Goal: Task Accomplishment & Management: Use online tool/utility

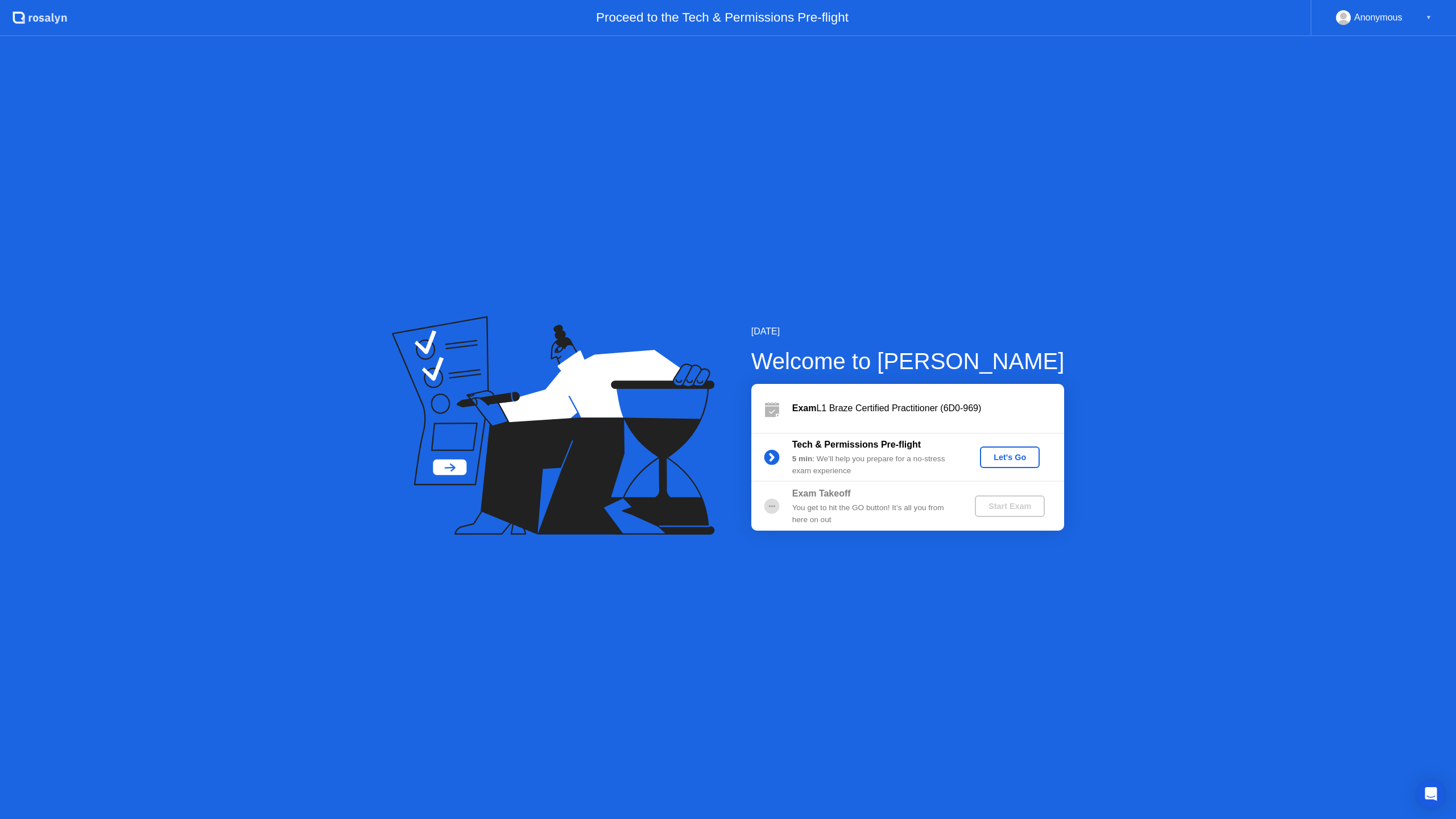
click at [996, 458] on div "Let's Go" at bounding box center [1009, 457] width 51 height 9
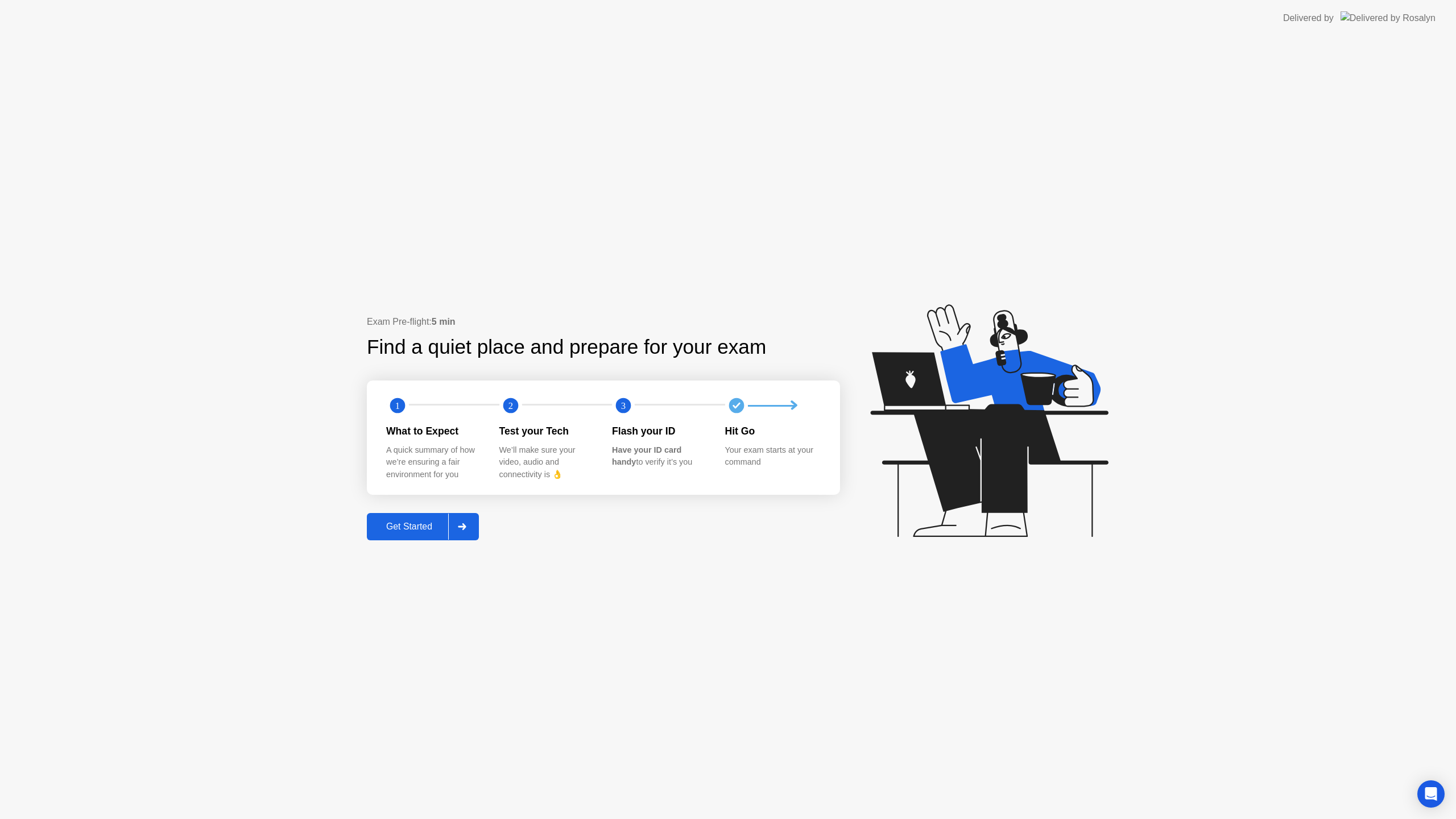
click at [414, 531] on div "Get Started" at bounding box center [408, 526] width 78 height 11
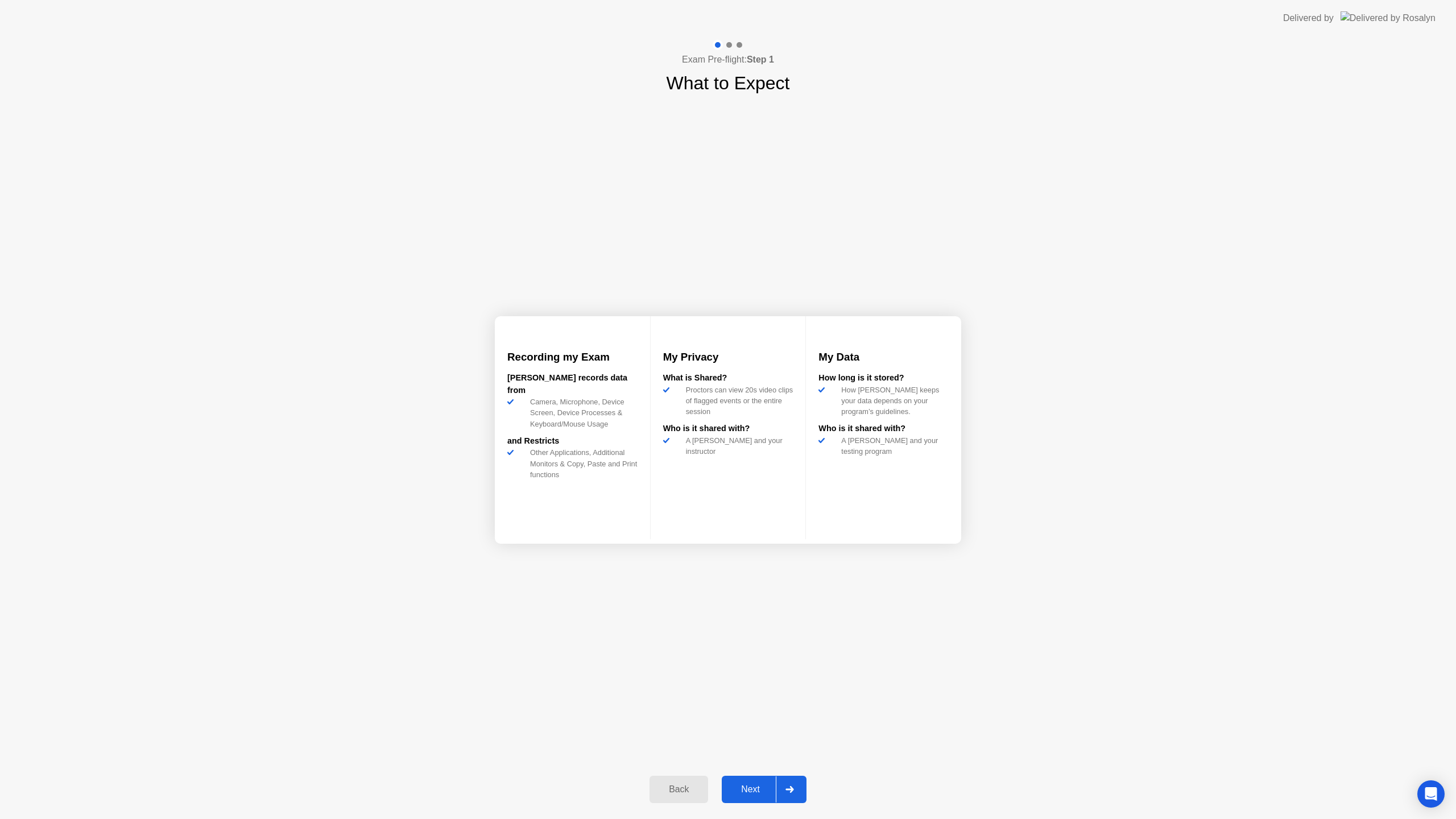
click at [756, 792] on div "Next" at bounding box center [750, 789] width 51 height 11
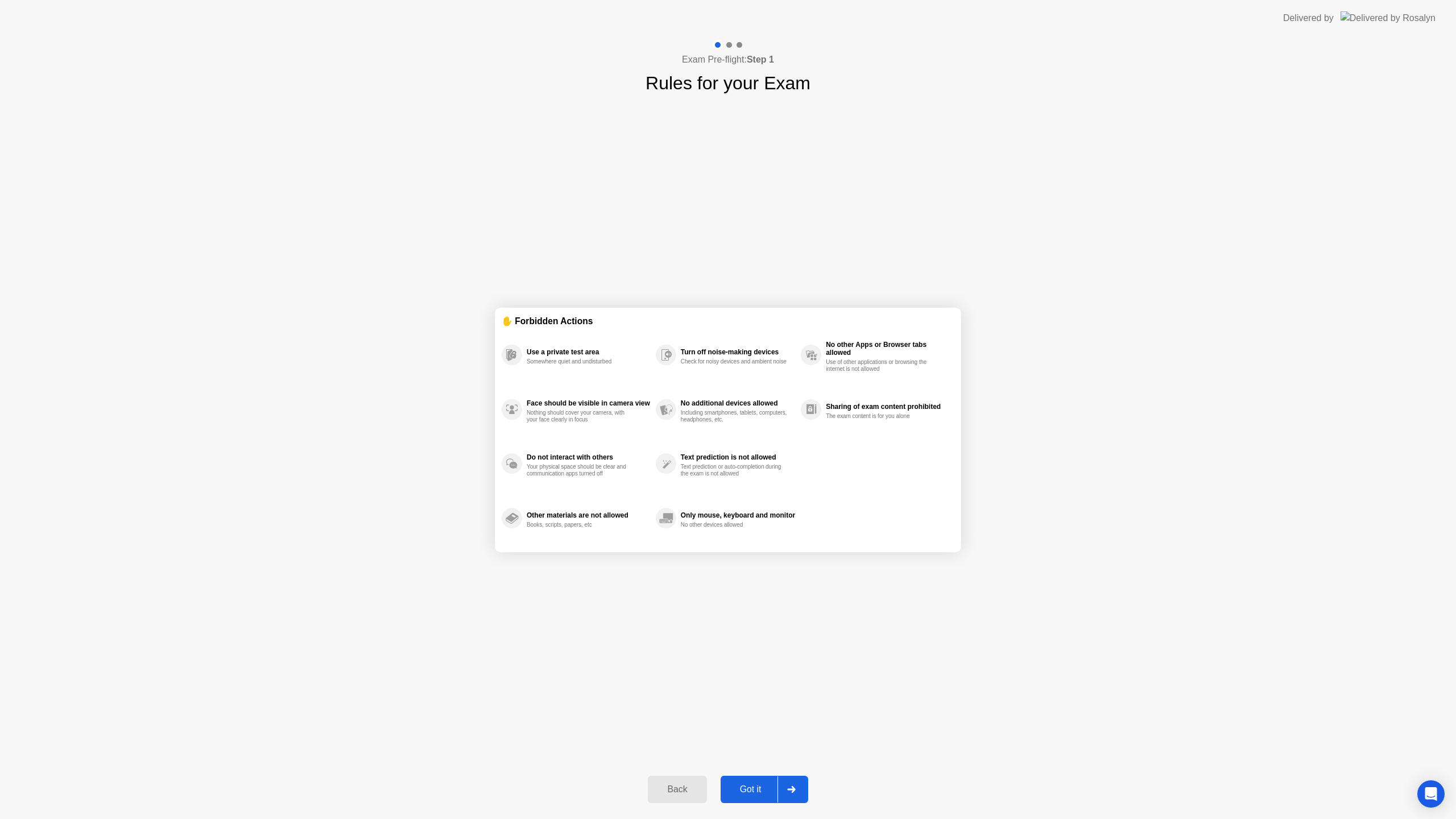
click at [749, 786] on div "Got it" at bounding box center [751, 789] width 54 height 11
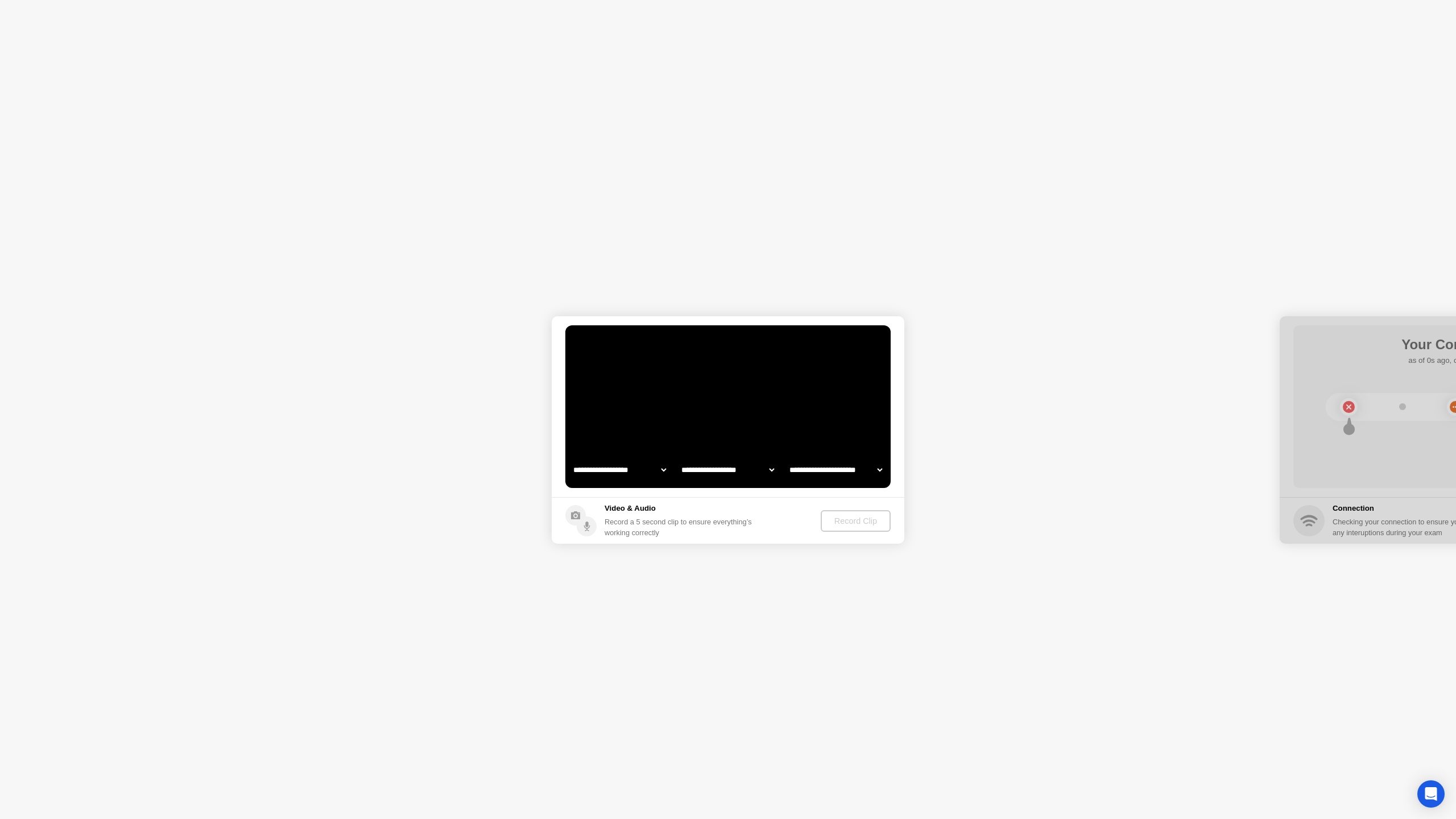
select select "**********"
select select "*******"
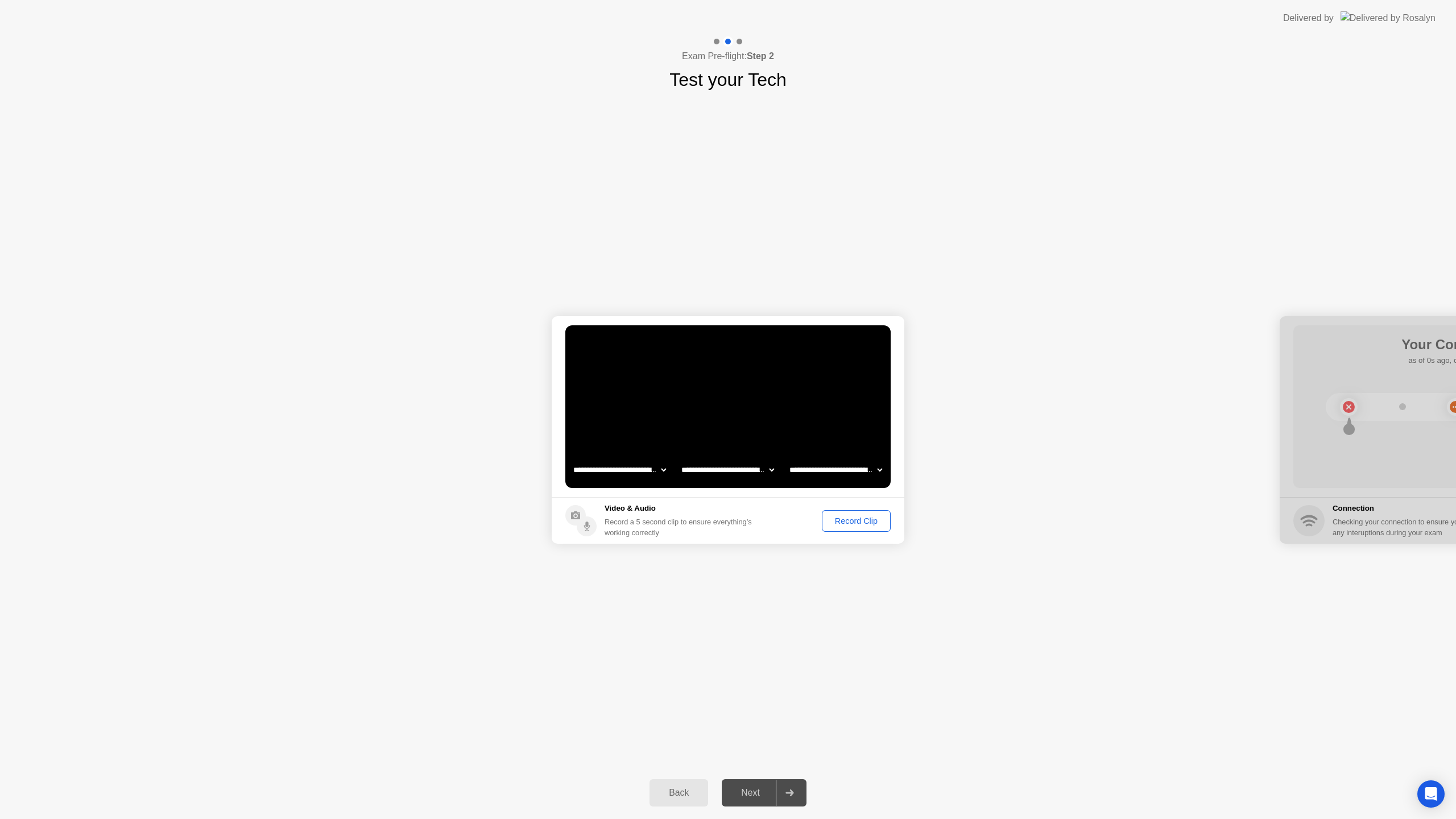
click at [861, 519] on div "Record Clip" at bounding box center [855, 520] width 61 height 9
click at [741, 794] on div "Next" at bounding box center [750, 792] width 51 height 11
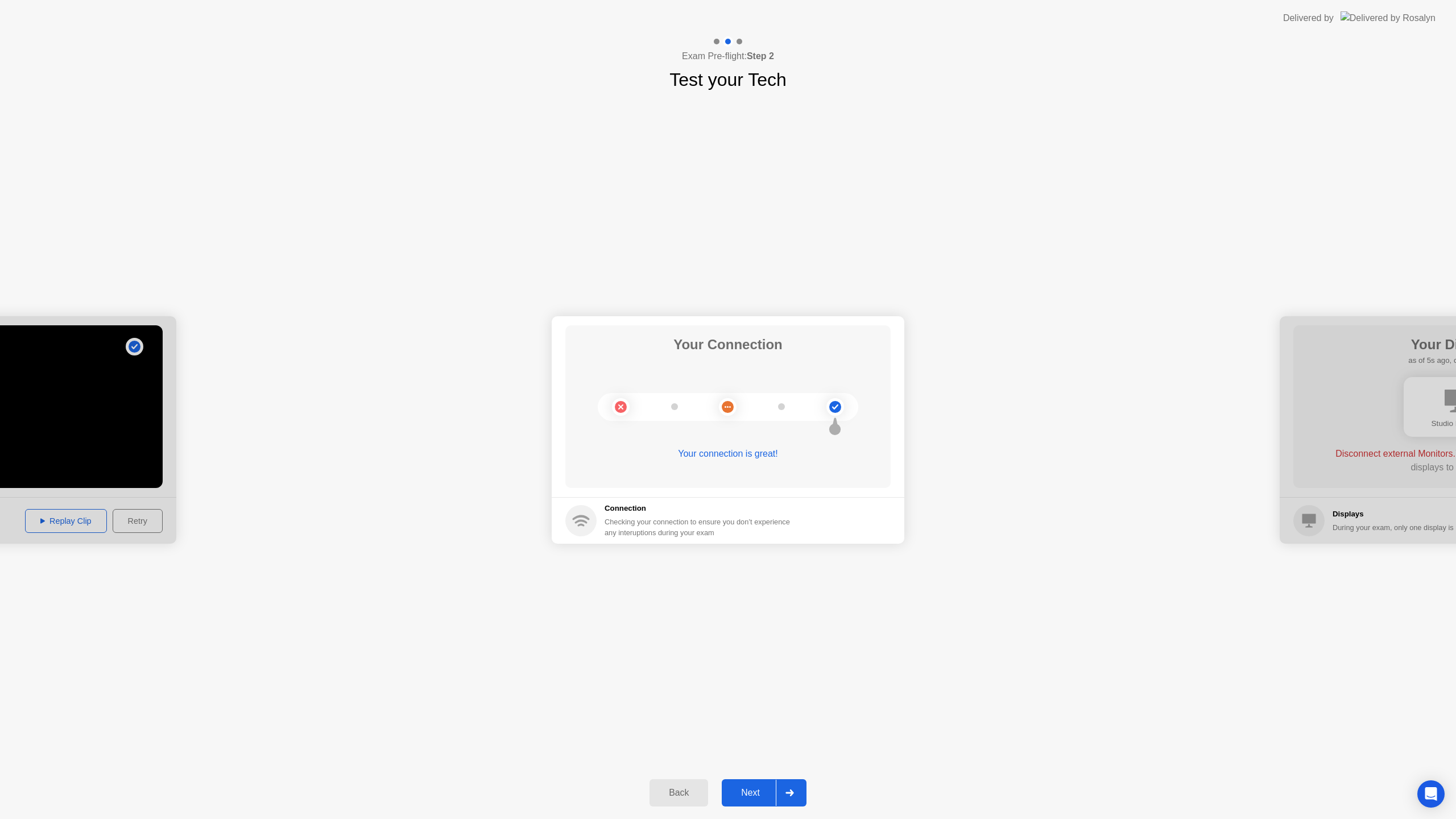
click at [752, 784] on button "Next" at bounding box center [764, 792] width 85 height 27
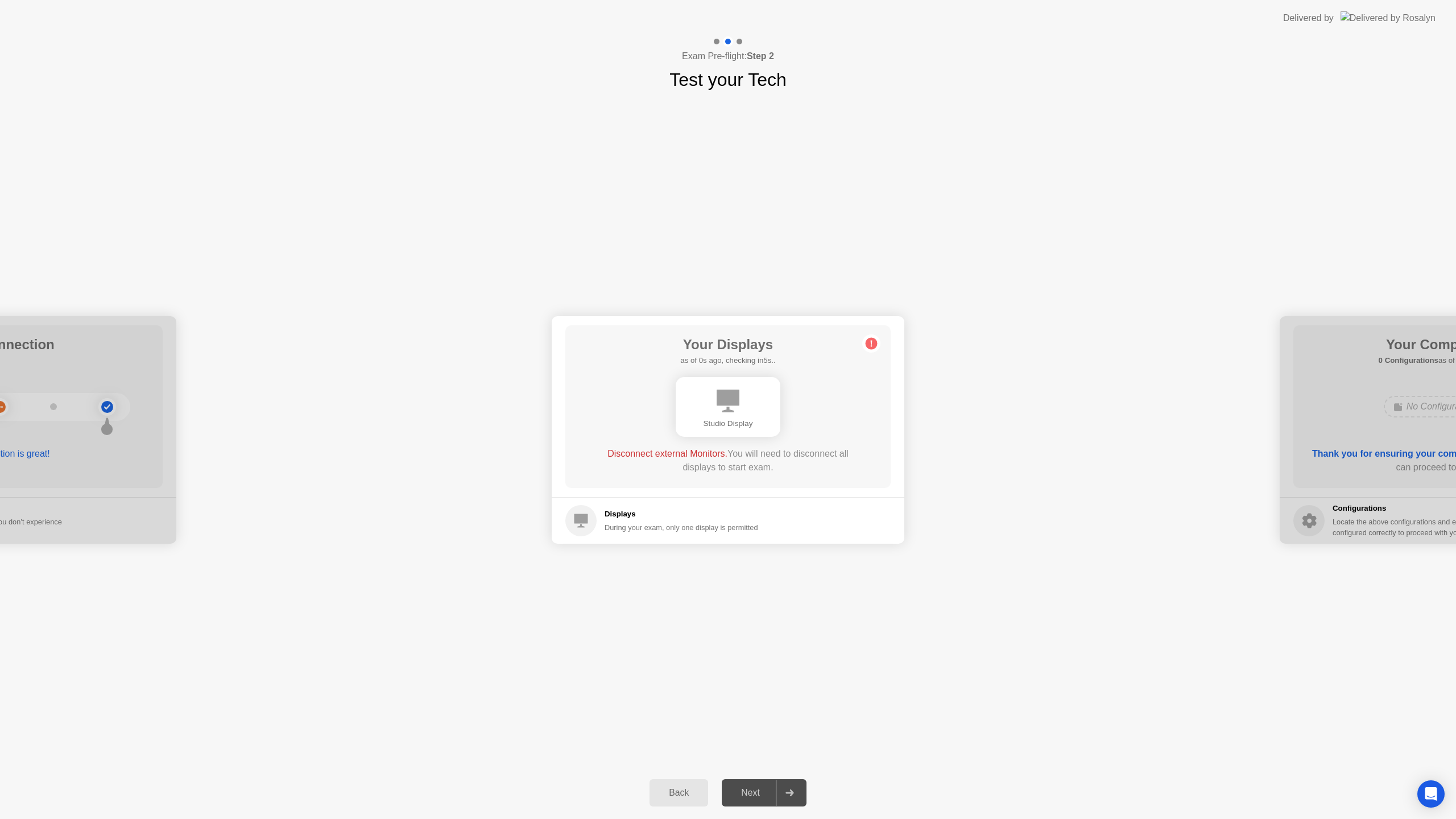
click at [753, 796] on div "Next" at bounding box center [750, 792] width 51 height 11
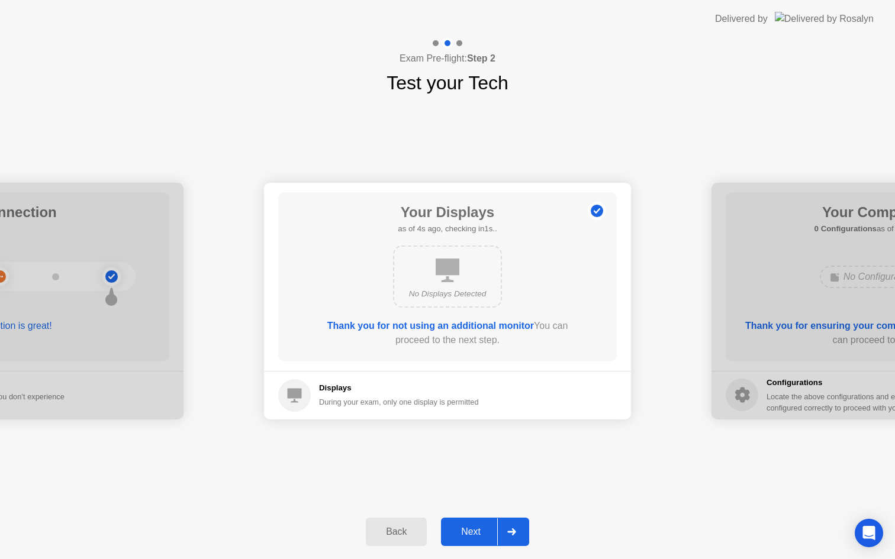
click at [469, 530] on div "Next" at bounding box center [470, 532] width 53 height 11
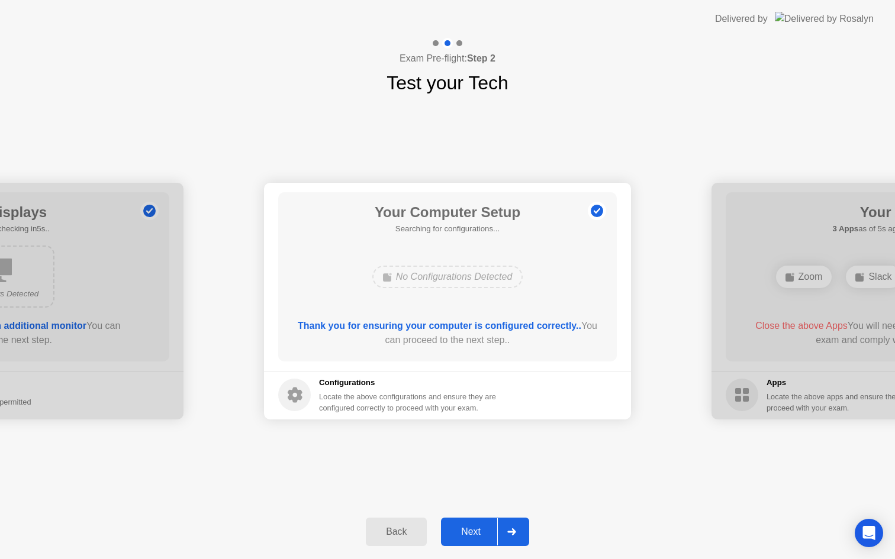
click at [466, 530] on div "Next" at bounding box center [470, 532] width 53 height 11
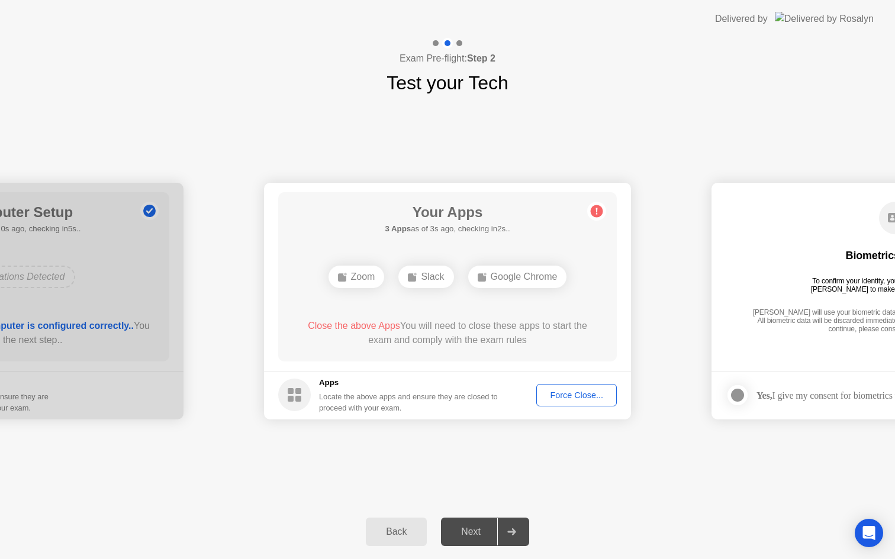
click at [149, 77] on div "Exam Pre-flight: Step 2 Test your Tech" at bounding box center [447, 67] width 895 height 59
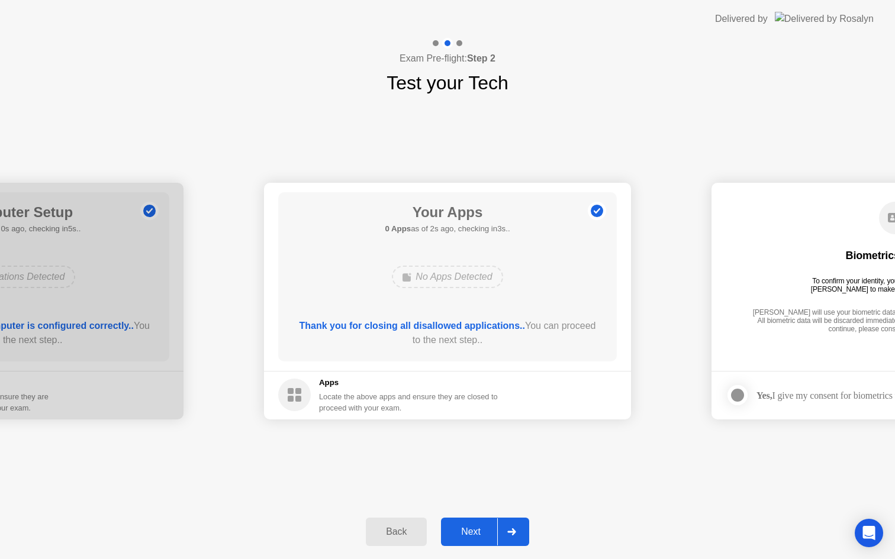
click at [461, 527] on div "Next" at bounding box center [470, 532] width 53 height 11
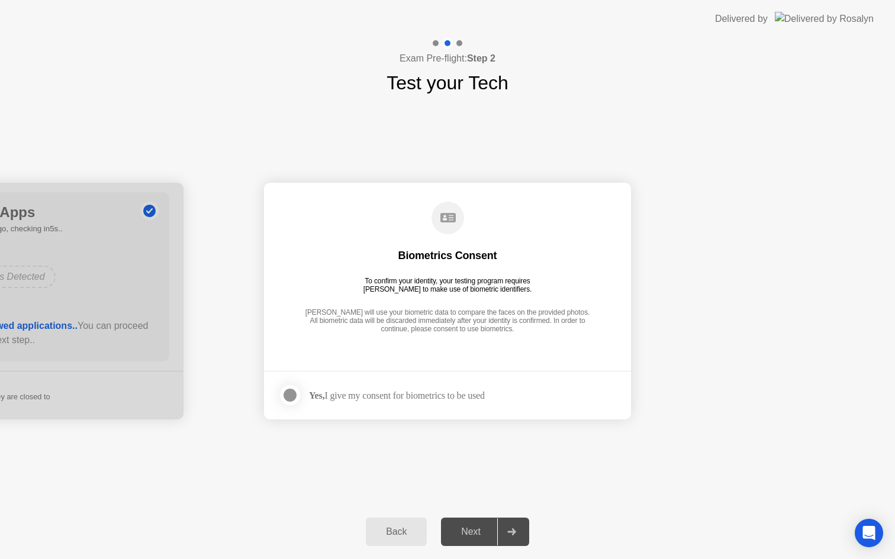
click at [477, 528] on div "Next" at bounding box center [470, 532] width 53 height 11
click at [289, 392] on div at bounding box center [290, 395] width 14 height 14
click at [495, 524] on button "Next" at bounding box center [485, 532] width 88 height 28
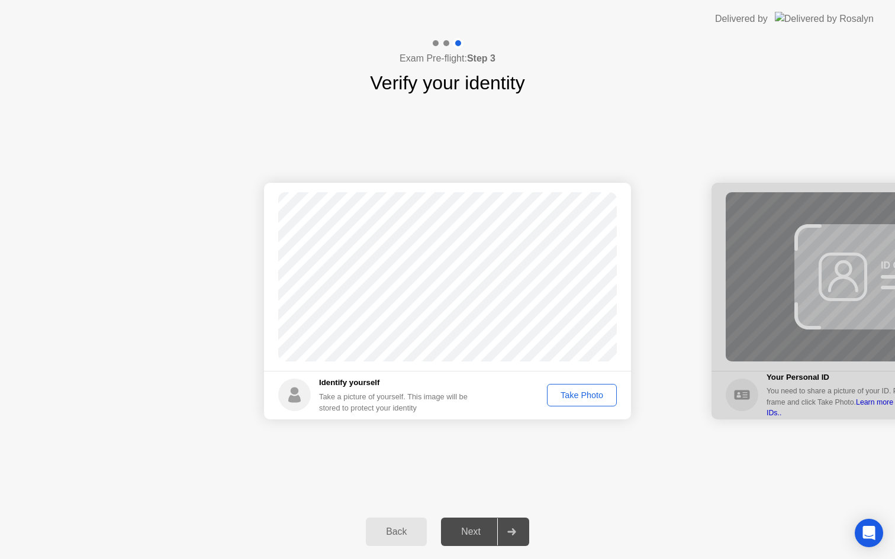
click at [473, 531] on div "Next" at bounding box center [470, 532] width 53 height 11
click at [567, 396] on div "Take Photo" at bounding box center [582, 394] width 62 height 9
click at [471, 534] on div "Next" at bounding box center [470, 532] width 53 height 11
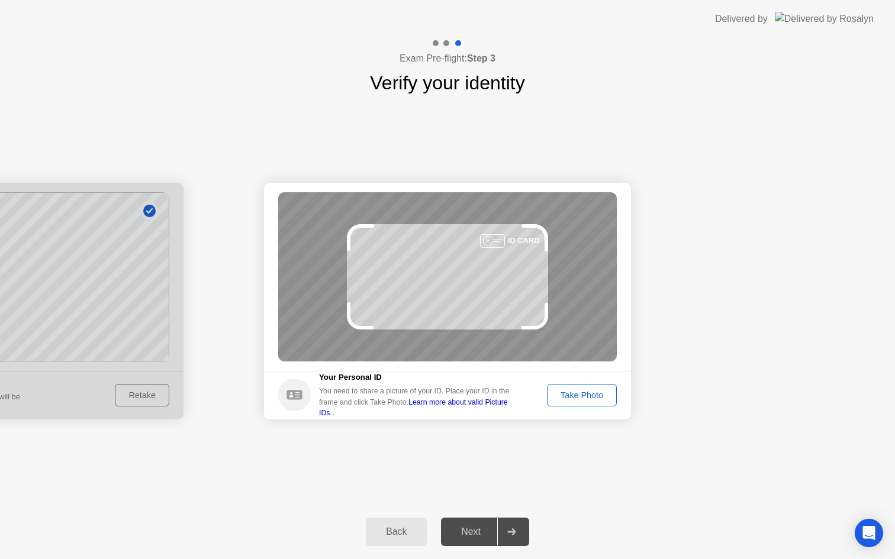
click at [567, 393] on div "Take Photo" at bounding box center [582, 394] width 62 height 9
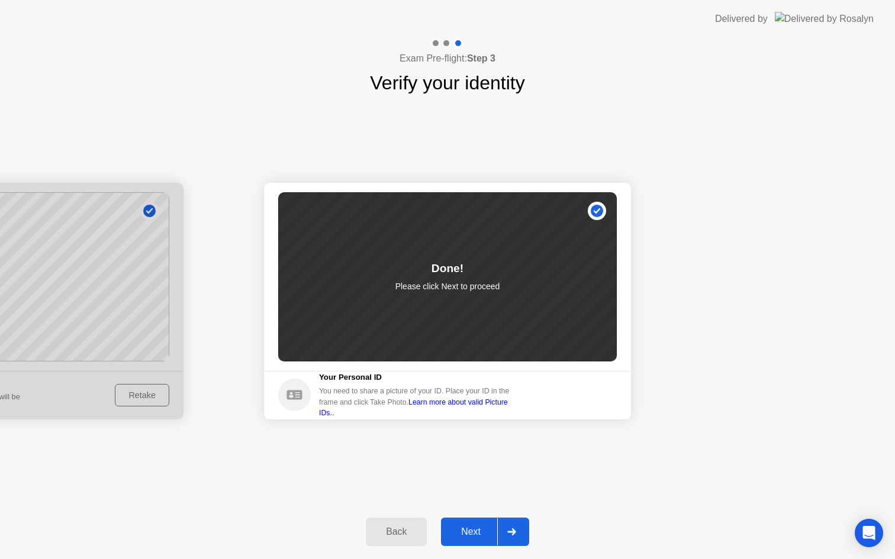
click at [481, 527] on div "Next" at bounding box center [470, 532] width 53 height 11
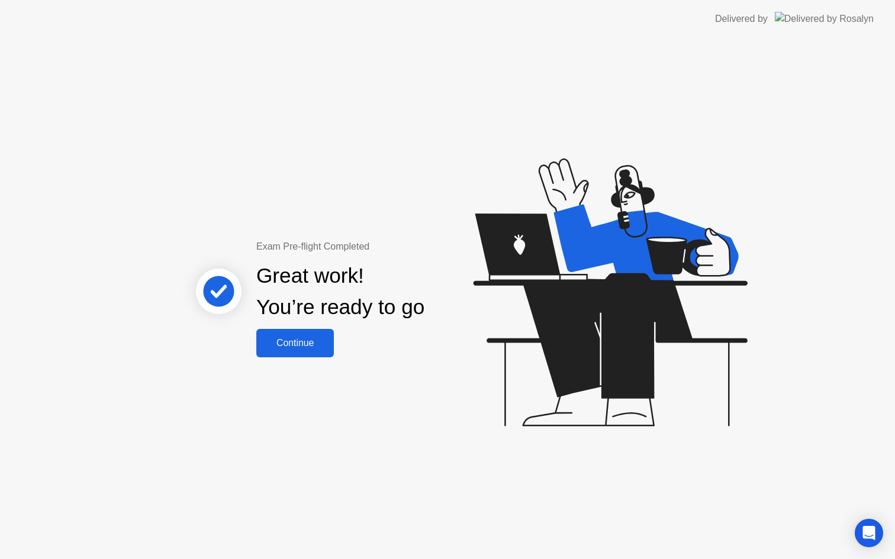
click at [302, 348] on div "Continue" at bounding box center [295, 343] width 70 height 11
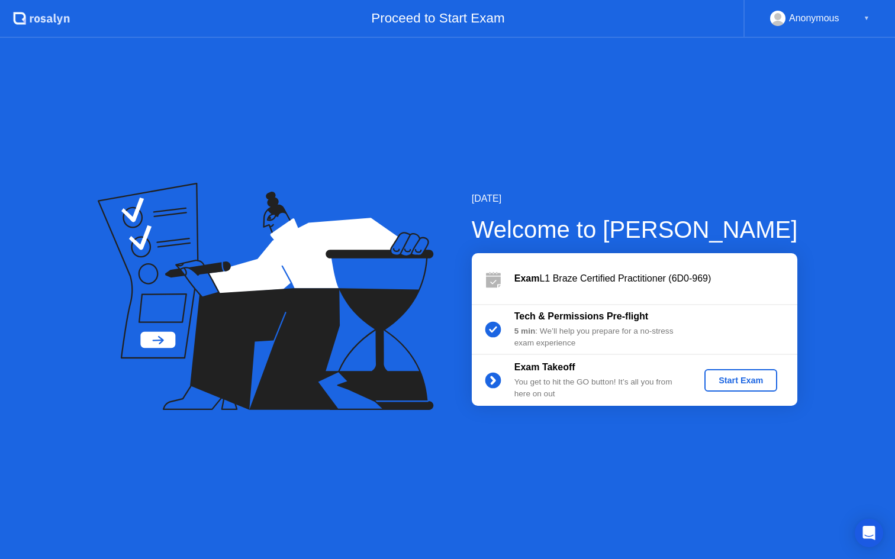
click at [724, 380] on div "Start Exam" at bounding box center [740, 380] width 63 height 9
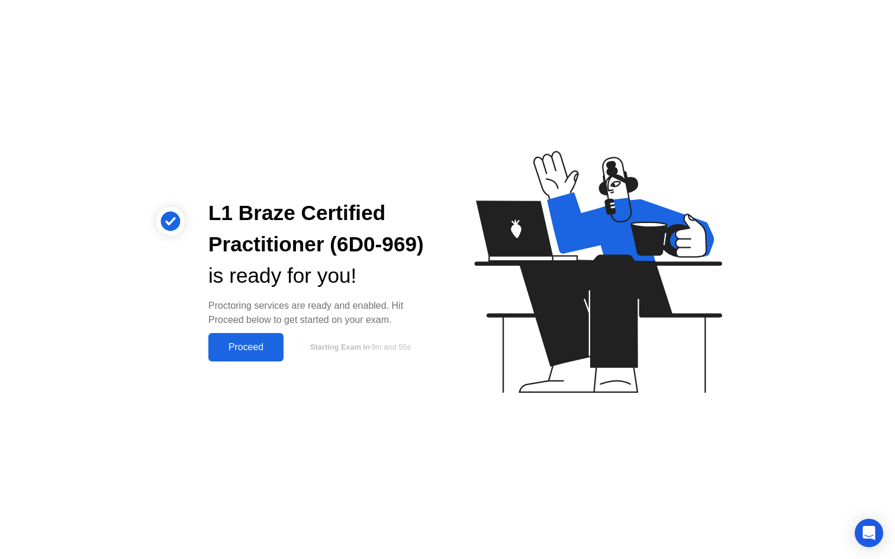
click at [234, 351] on div "Proceed" at bounding box center [246, 347] width 68 height 11
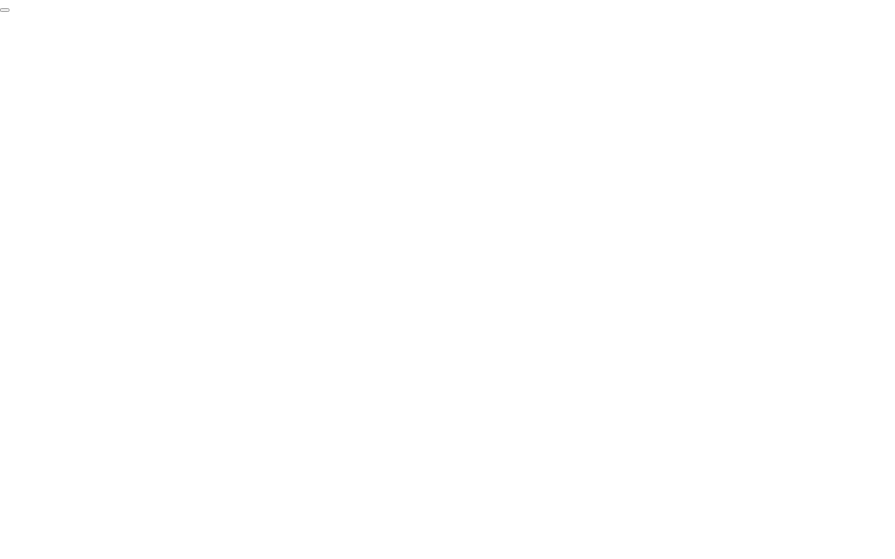
click div "End Proctoring Session"
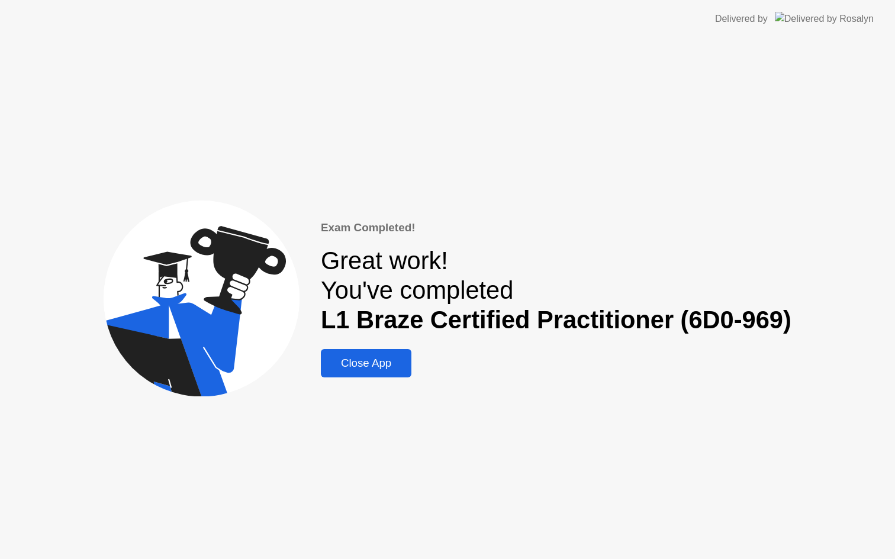
click at [369, 367] on div "Close App" at bounding box center [365, 363] width 83 height 13
